Goal: Task Accomplishment & Management: Manage account settings

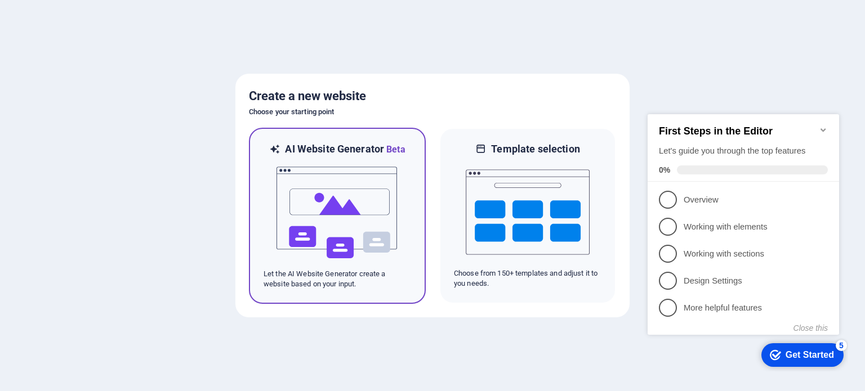
click at [365, 198] on img at bounding box center [337, 213] width 124 height 113
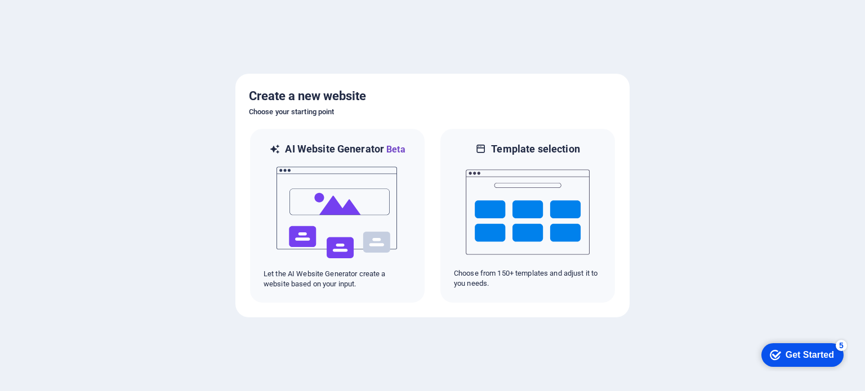
click at [799, 355] on div "Get Started" at bounding box center [809, 355] width 48 height 10
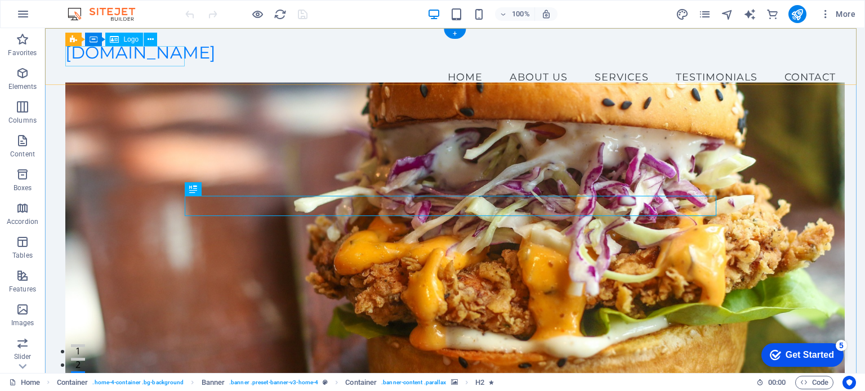
click at [126, 53] on div "[DOMAIN_NAME]" at bounding box center [454, 53] width 779 height 20
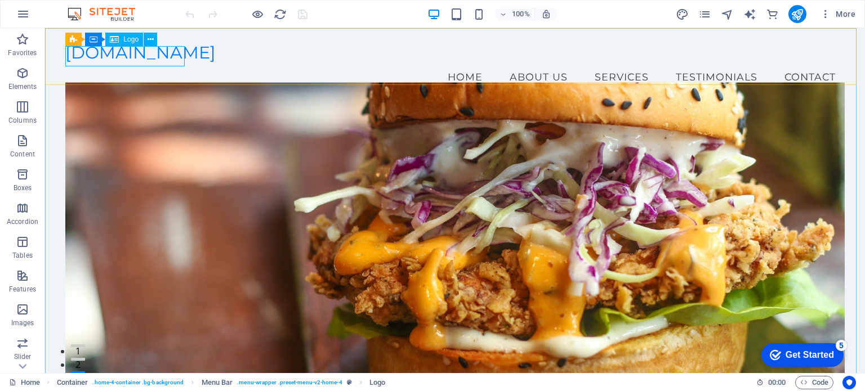
click at [130, 38] on span "Logo" at bounding box center [130, 39] width 15 height 7
drag, startPoint x: 175, startPoint y: 66, endPoint x: 158, endPoint y: 55, distance: 20.6
click at [152, 42] on icon at bounding box center [151, 40] width 6 height 12
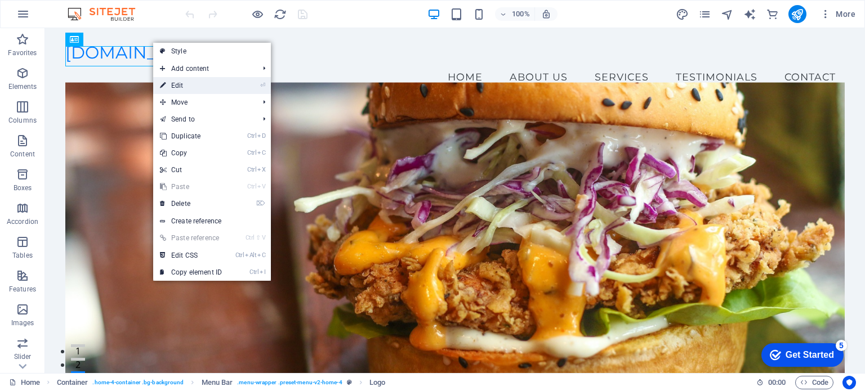
click at [189, 78] on link "⏎ Edit" at bounding box center [190, 85] width 75 height 17
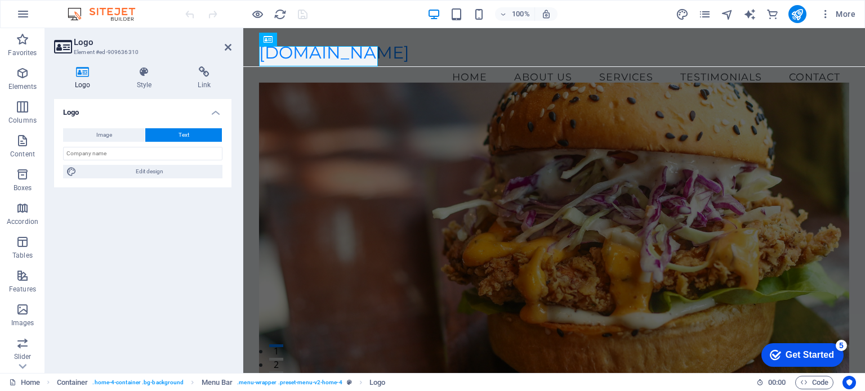
click at [189, 78] on h4 "Link" at bounding box center [204, 78] width 55 height 24
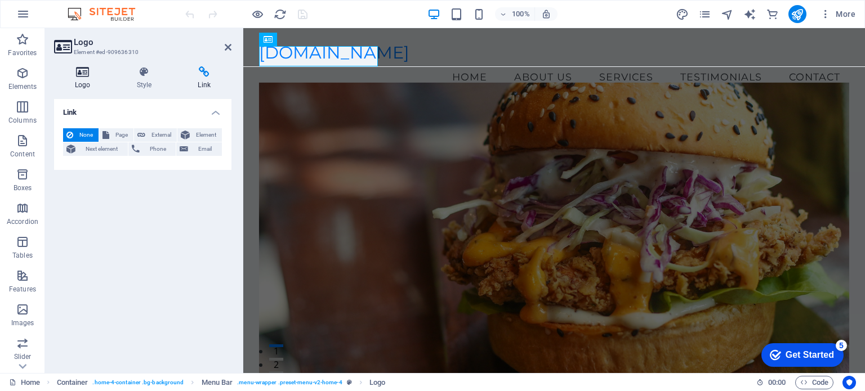
click at [91, 79] on h4 "Logo" at bounding box center [85, 78] width 62 height 24
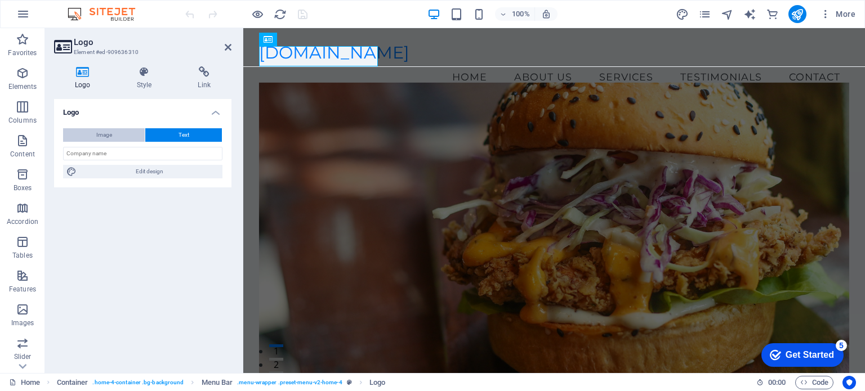
click at [122, 137] on button "Image" at bounding box center [104, 135] width 82 height 14
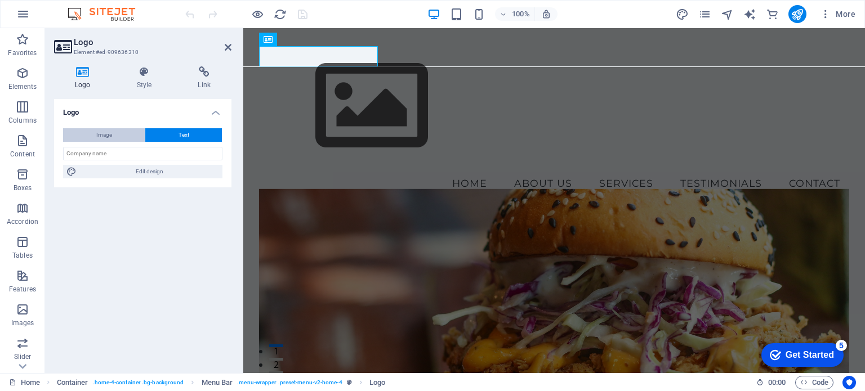
select select "DISABLED_OPTION_VALUE"
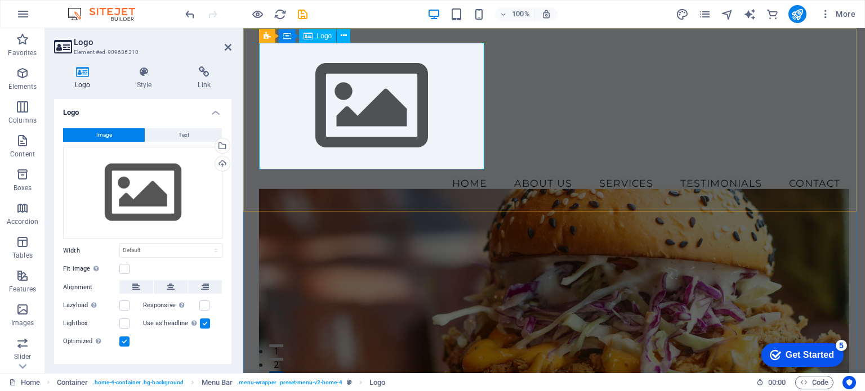
click at [435, 94] on div at bounding box center [554, 106] width 591 height 127
click at [320, 34] on icon at bounding box center [321, 35] width 6 height 12
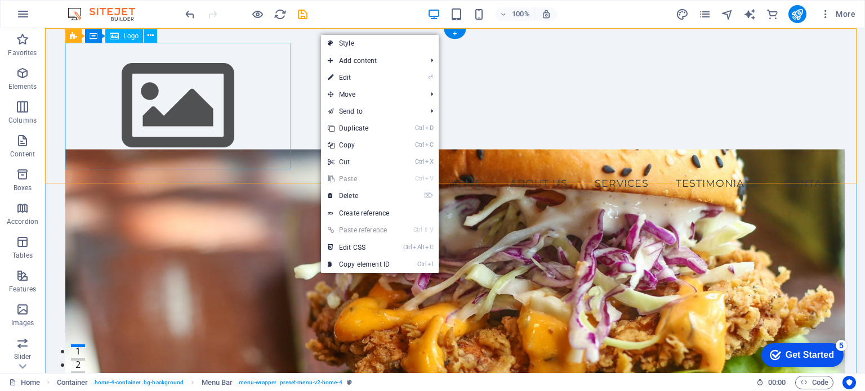
click at [208, 111] on div at bounding box center [454, 106] width 779 height 127
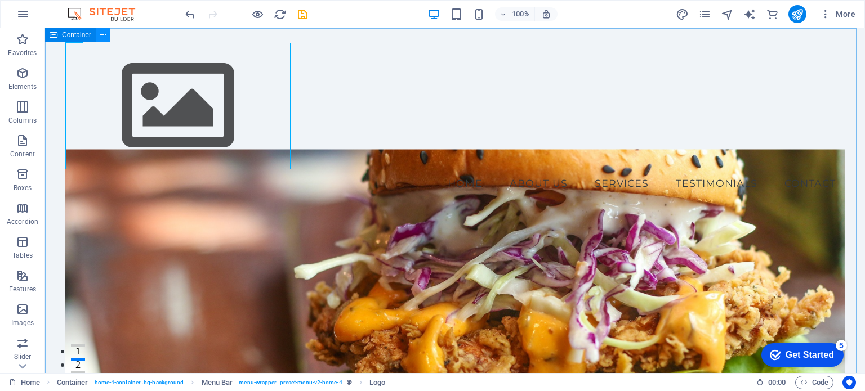
click at [105, 38] on icon at bounding box center [103, 35] width 6 height 12
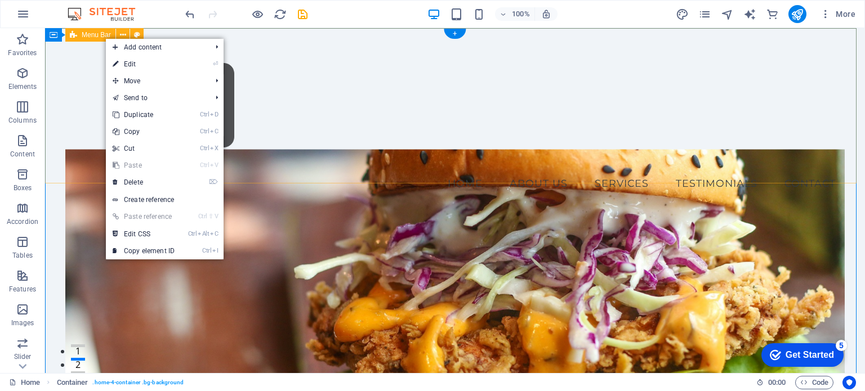
click at [189, 28] on div "Menu Home About Us Services Testimonials Contact" at bounding box center [455, 120] width 820 height 184
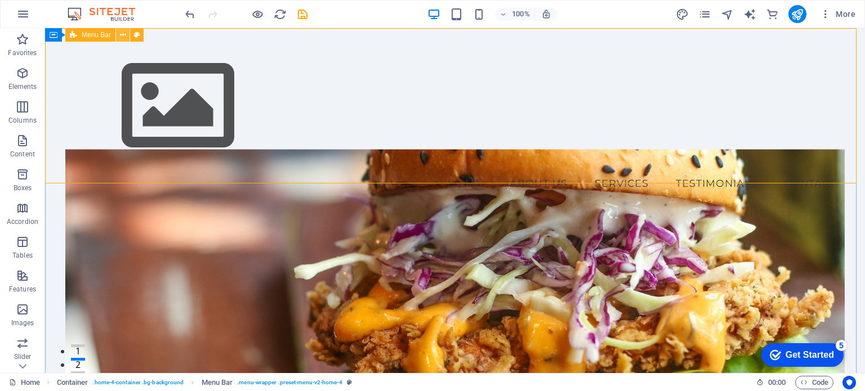
click at [124, 32] on icon at bounding box center [123, 35] width 6 height 12
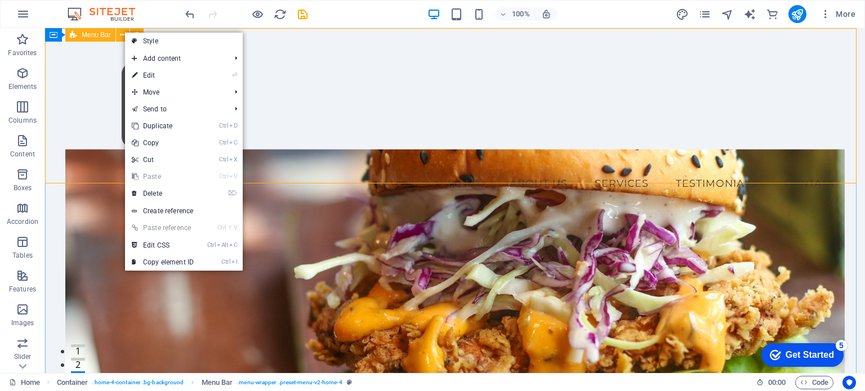
click at [0, 0] on icon at bounding box center [0, 0] width 0 height 0
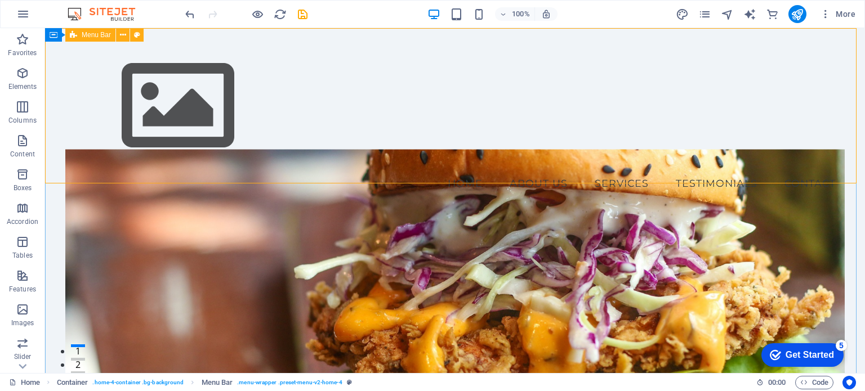
click at [0, 0] on button at bounding box center [0, 0] width 0 height 0
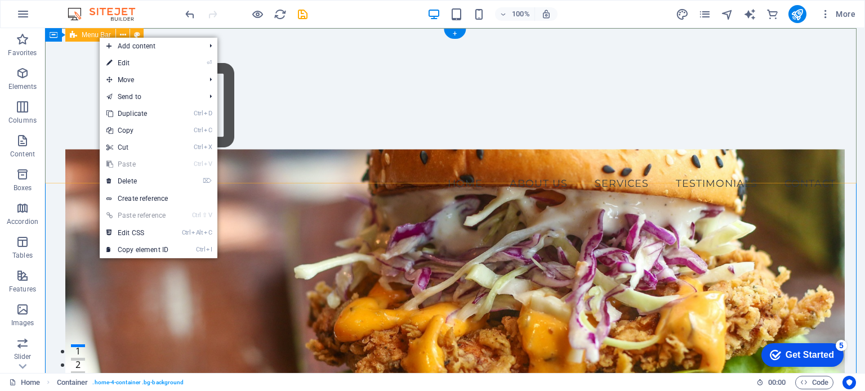
click at [356, 90] on div "Menu Home About Us Services Testimonials Contact" at bounding box center [455, 120] width 820 height 184
